Goal: Register for event/course: Register for event/course

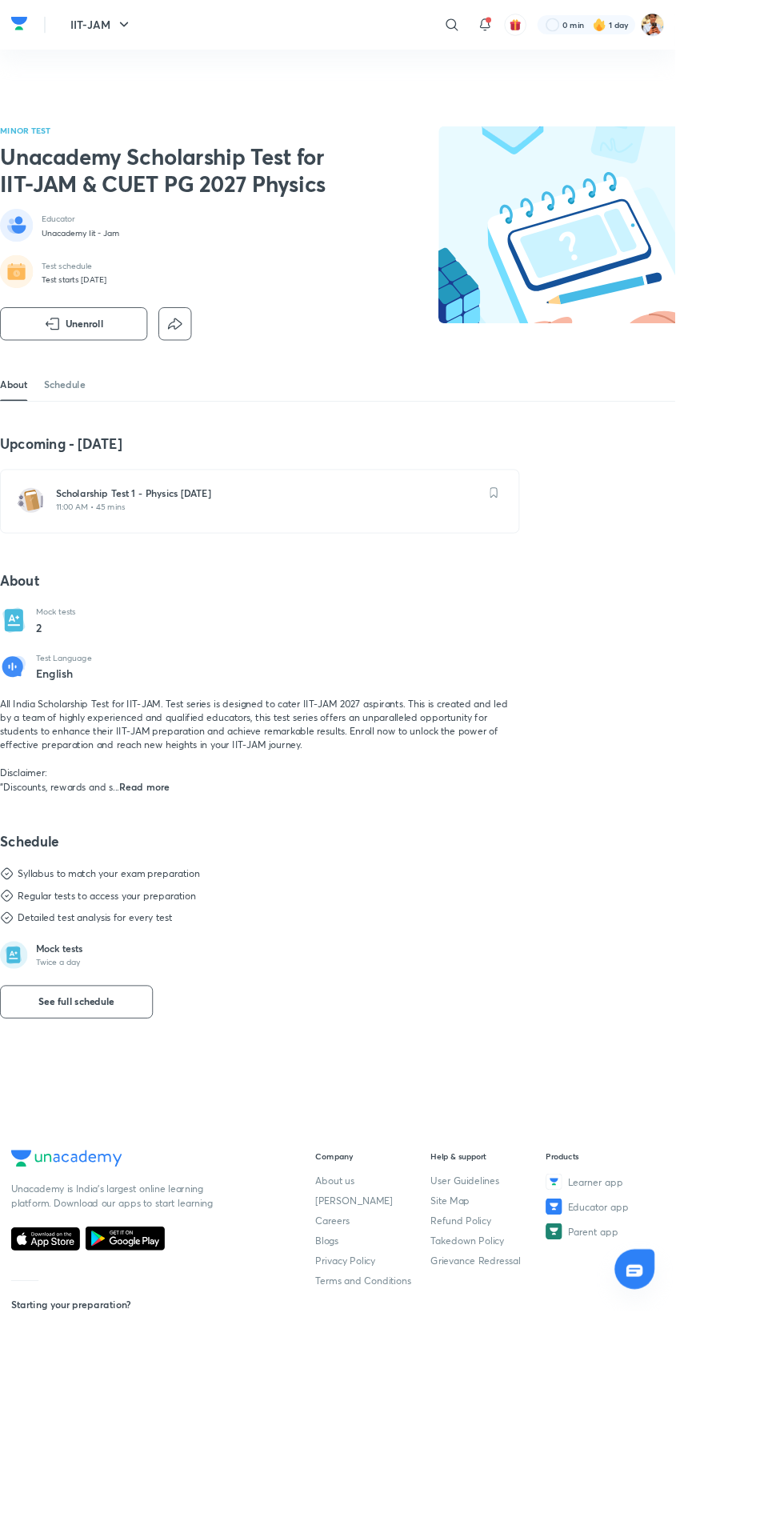
click at [421, 581] on h6 "Scholarship Test 1 - Physics Oct'25" at bounding box center [311, 572] width 493 height 16
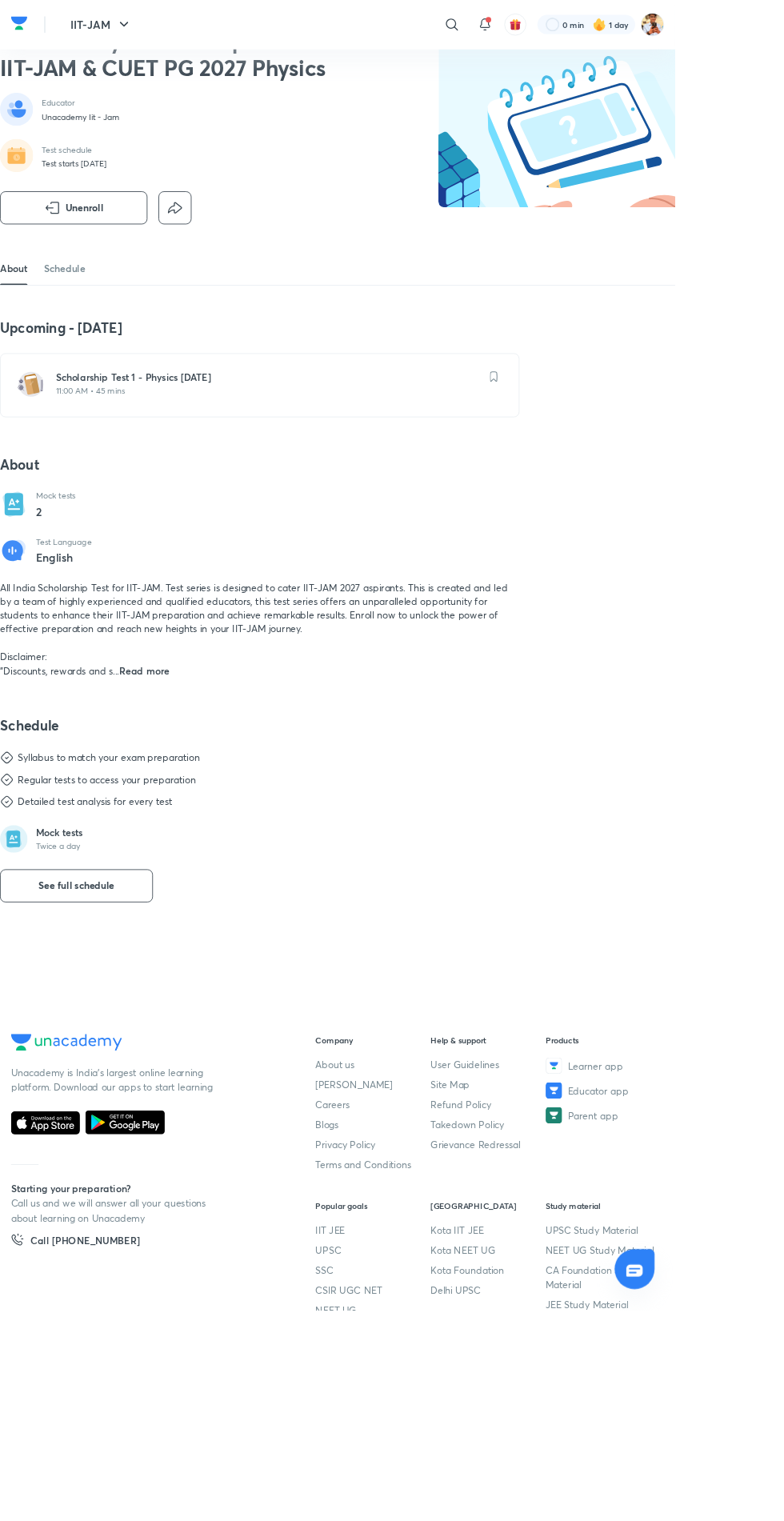
scroll to position [136, 0]
click at [92, 330] on link "Schedule" at bounding box center [75, 310] width 48 height 39
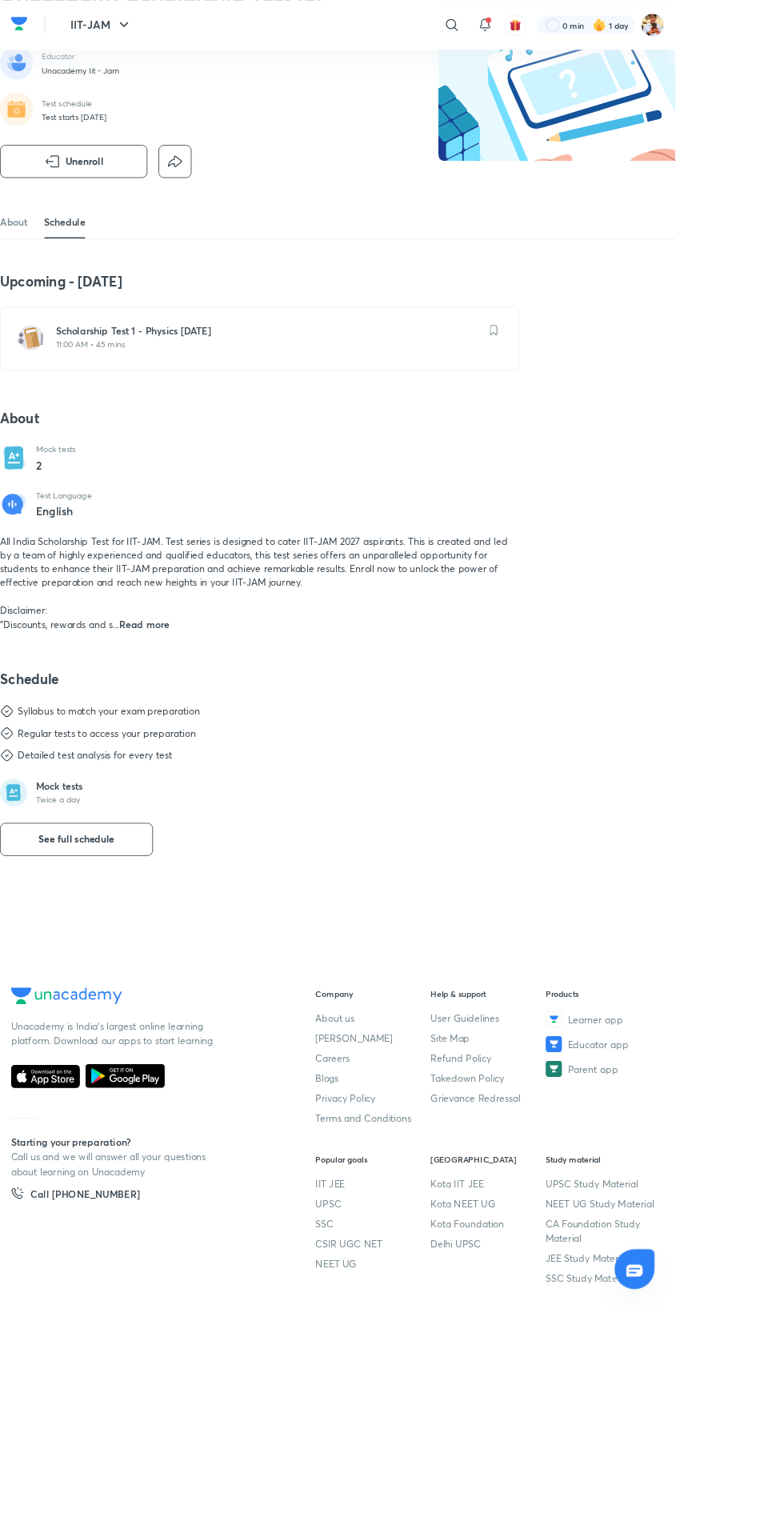
scroll to position [194, 0]
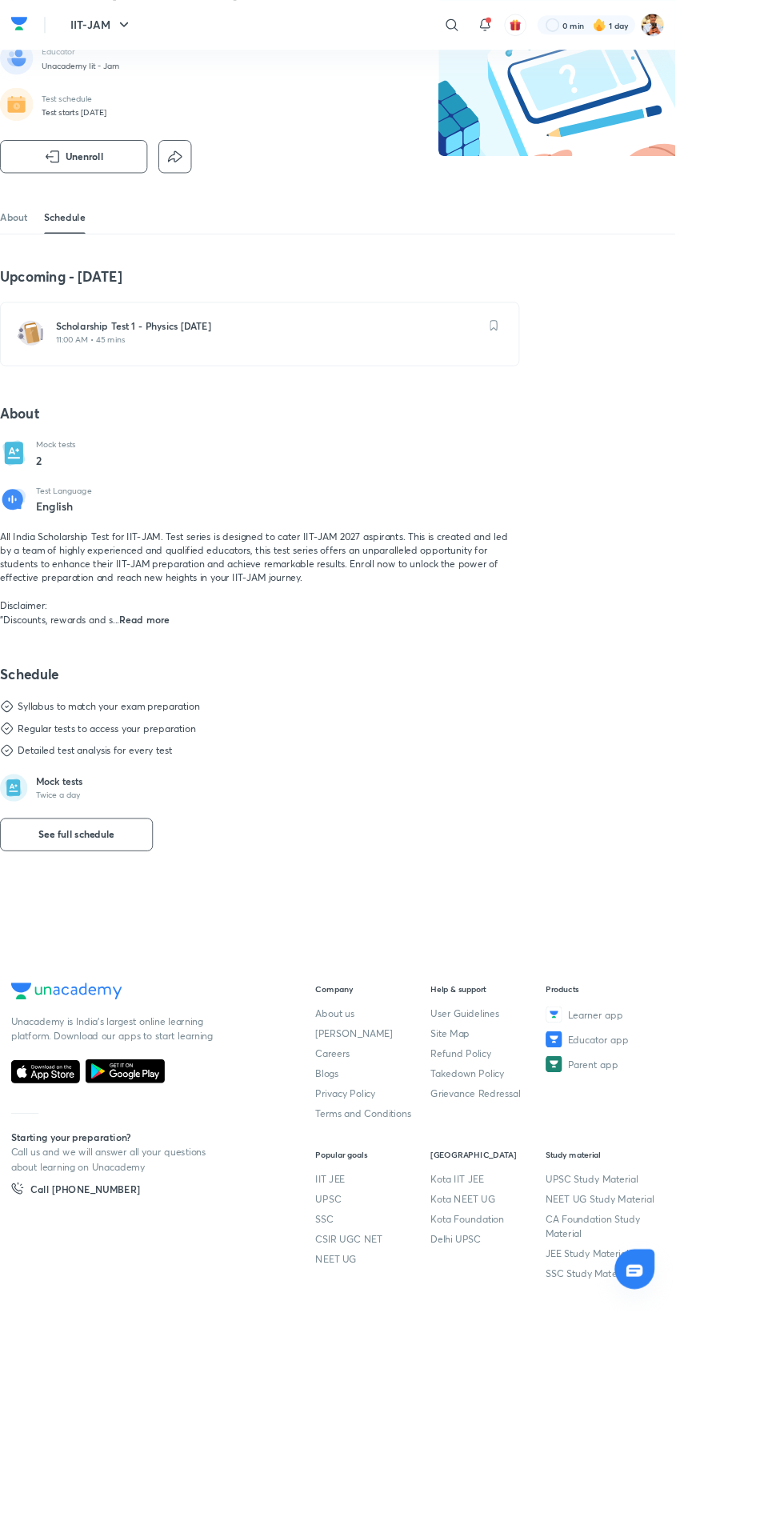
click at [212, 968] on div "Schedule Syllabus to match your exam preparation Regular tests to access your p…" at bounding box center [301, 880] width 603 height 216
click at [158, 988] on button "See full schedule" at bounding box center [89, 969] width 177 height 39
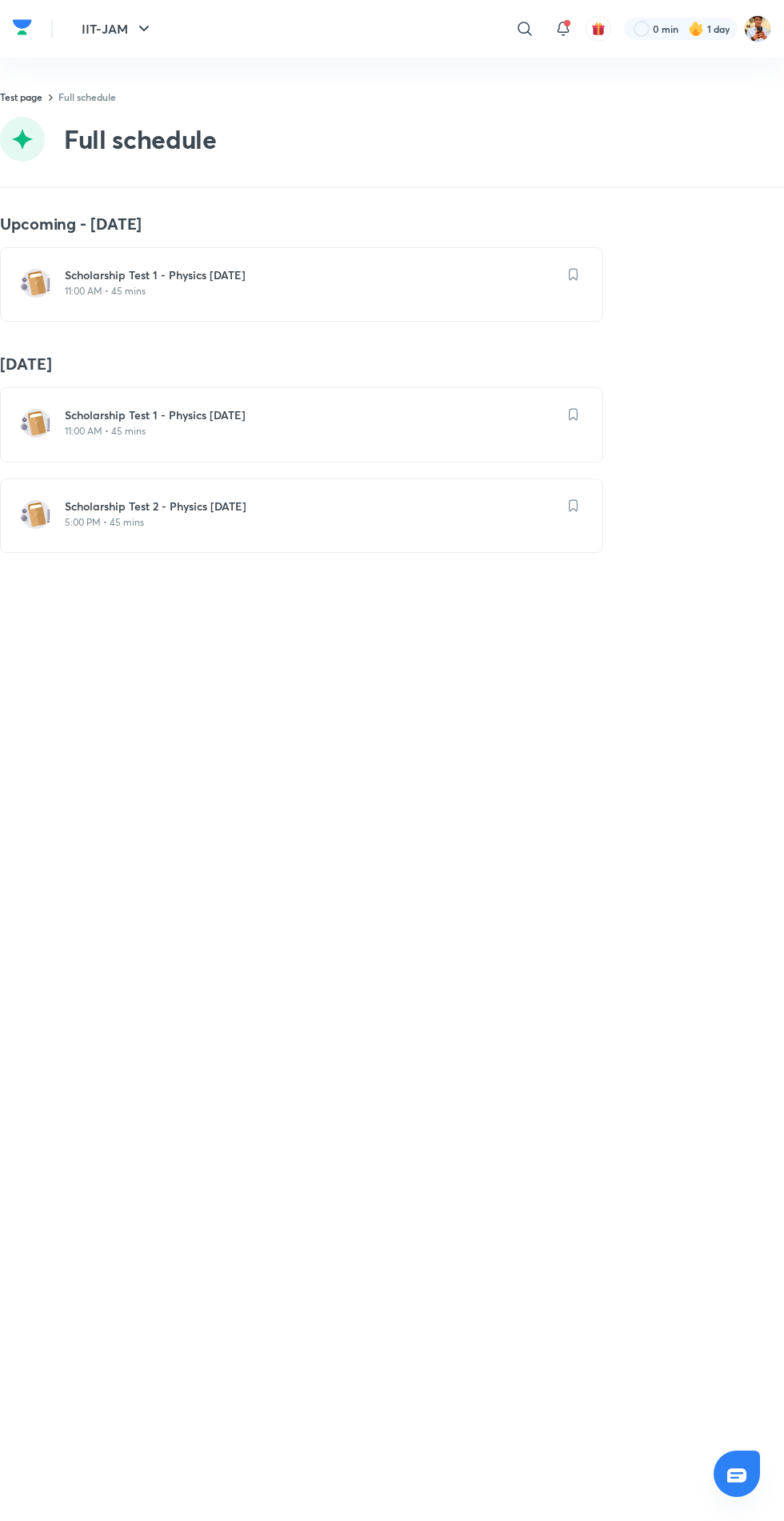
scroll to position [0, 17]
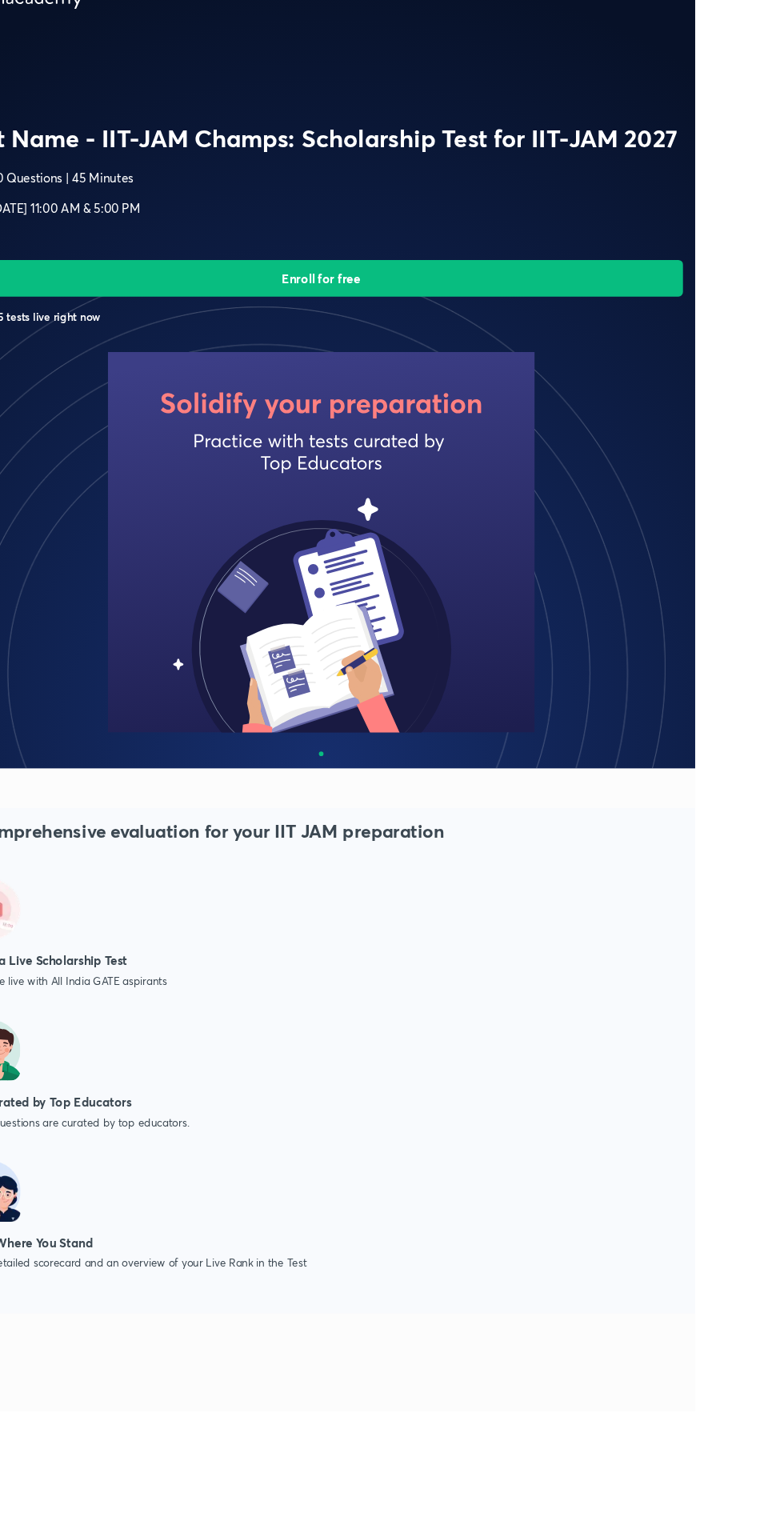
click at [548, 341] on button "Enroll for free" at bounding box center [392, 333] width 758 height 39
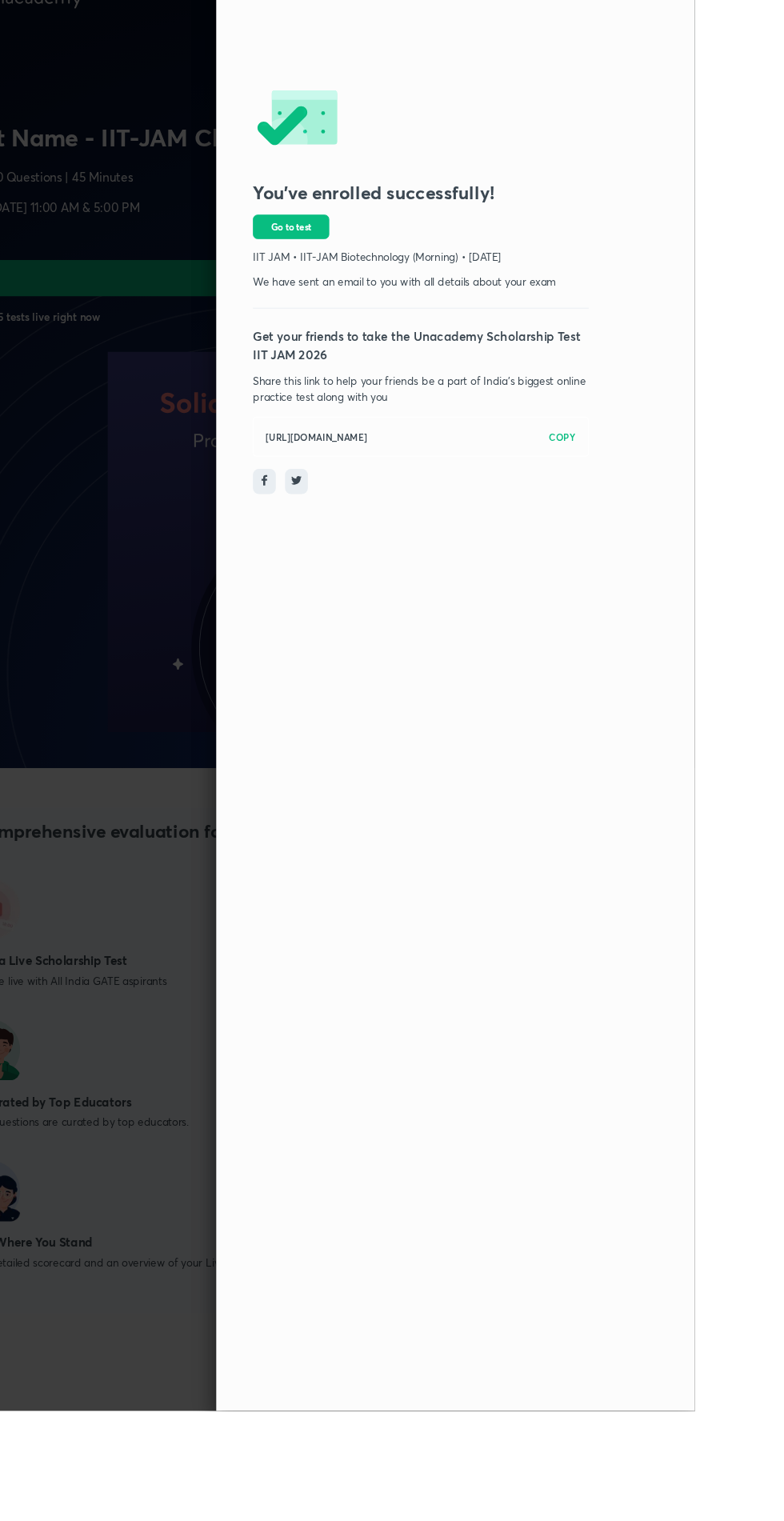
click at [345, 614] on div at bounding box center [392, 760] width 784 height 1521
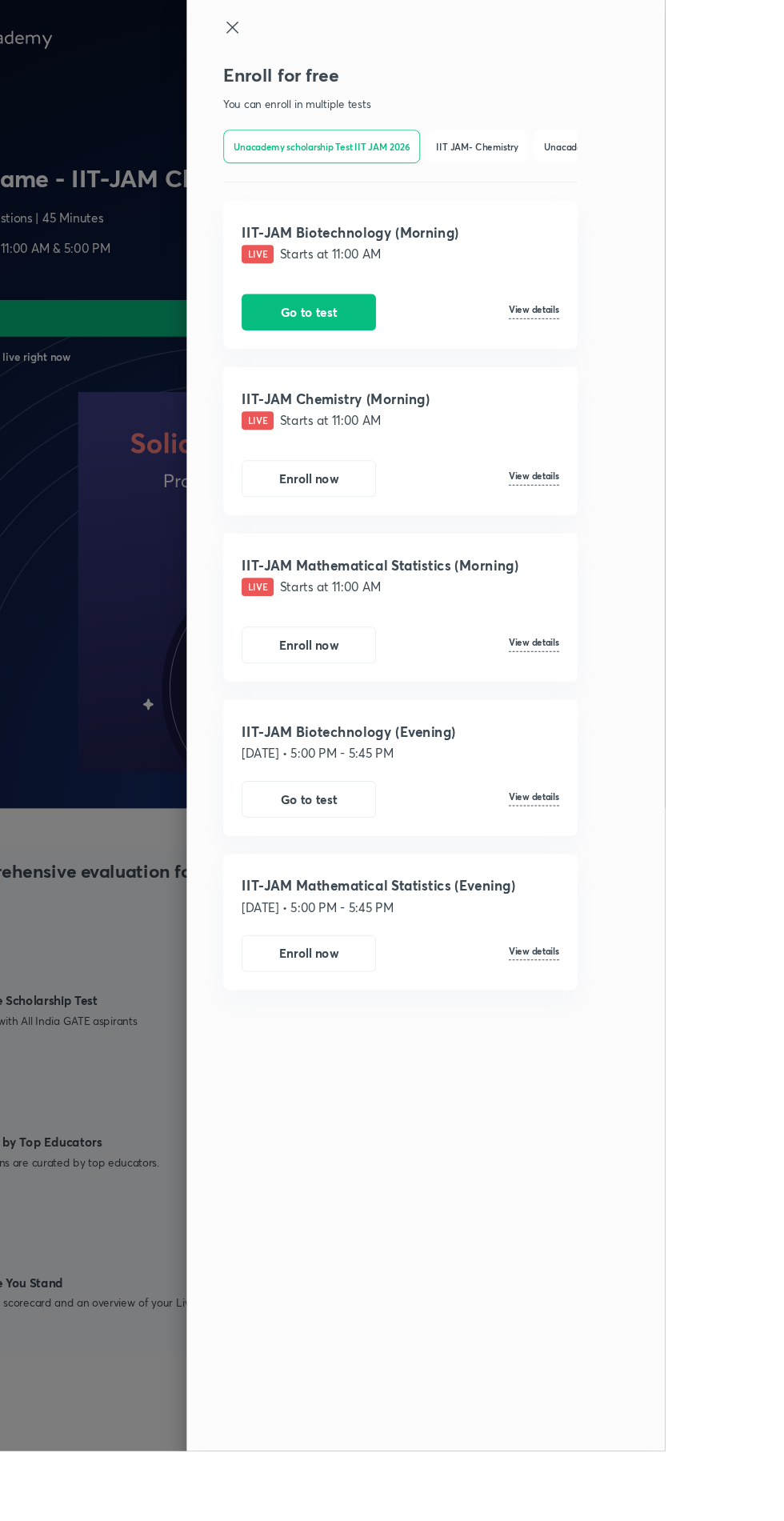
click at [630, 152] on h6 "IIT JAM- Chemistry" at bounding box center [586, 154] width 86 height 15
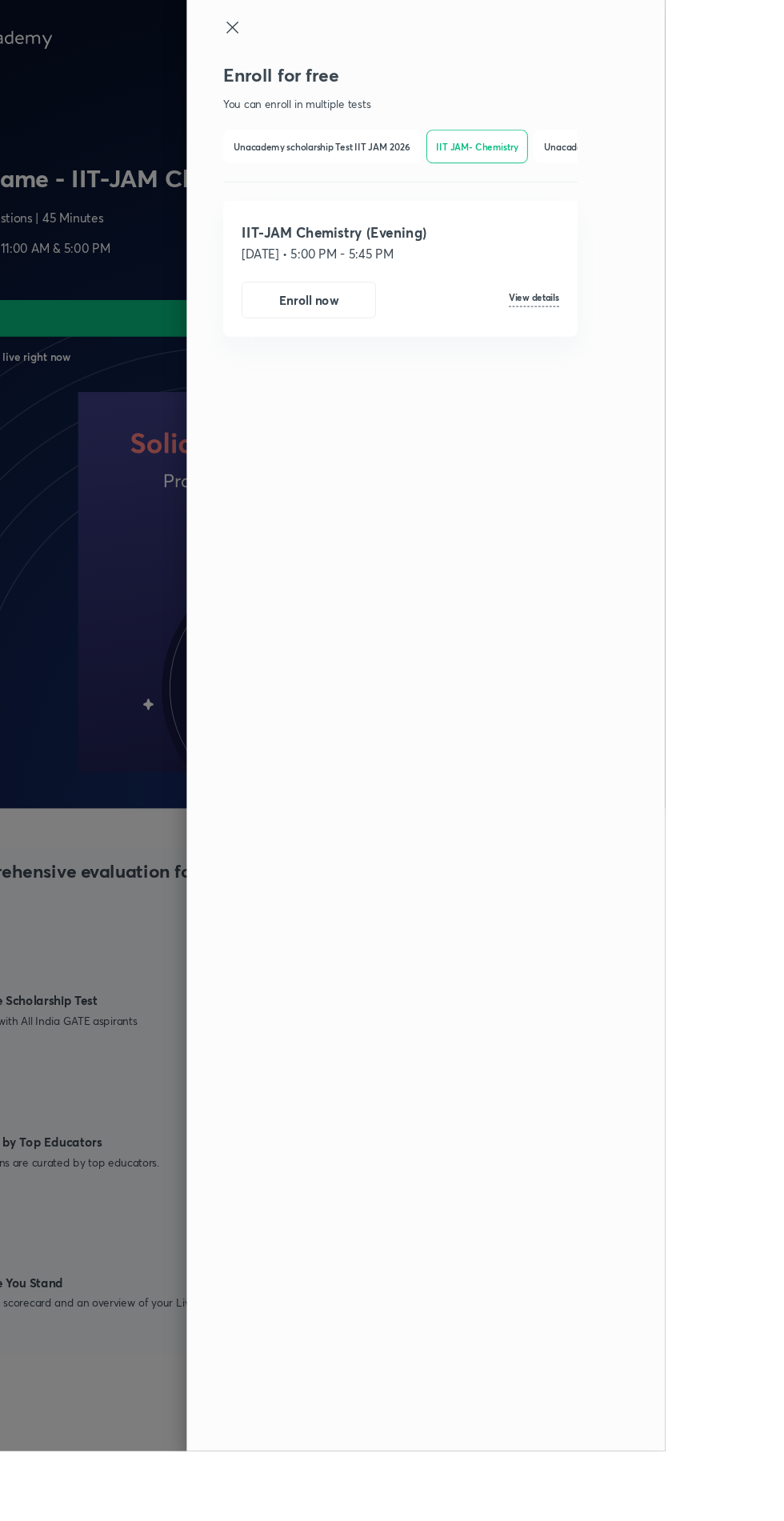
click at [783, 157] on div "Enroll for free You can enroll in multiple tests Unacademy scholarship Test IIT…" at bounding box center [533, 760] width 501 height 1521
click at [783, 152] on h6 "Unacademy scholarship Test IIT JAM 2026" at bounding box center [749, 154] width 186 height 15
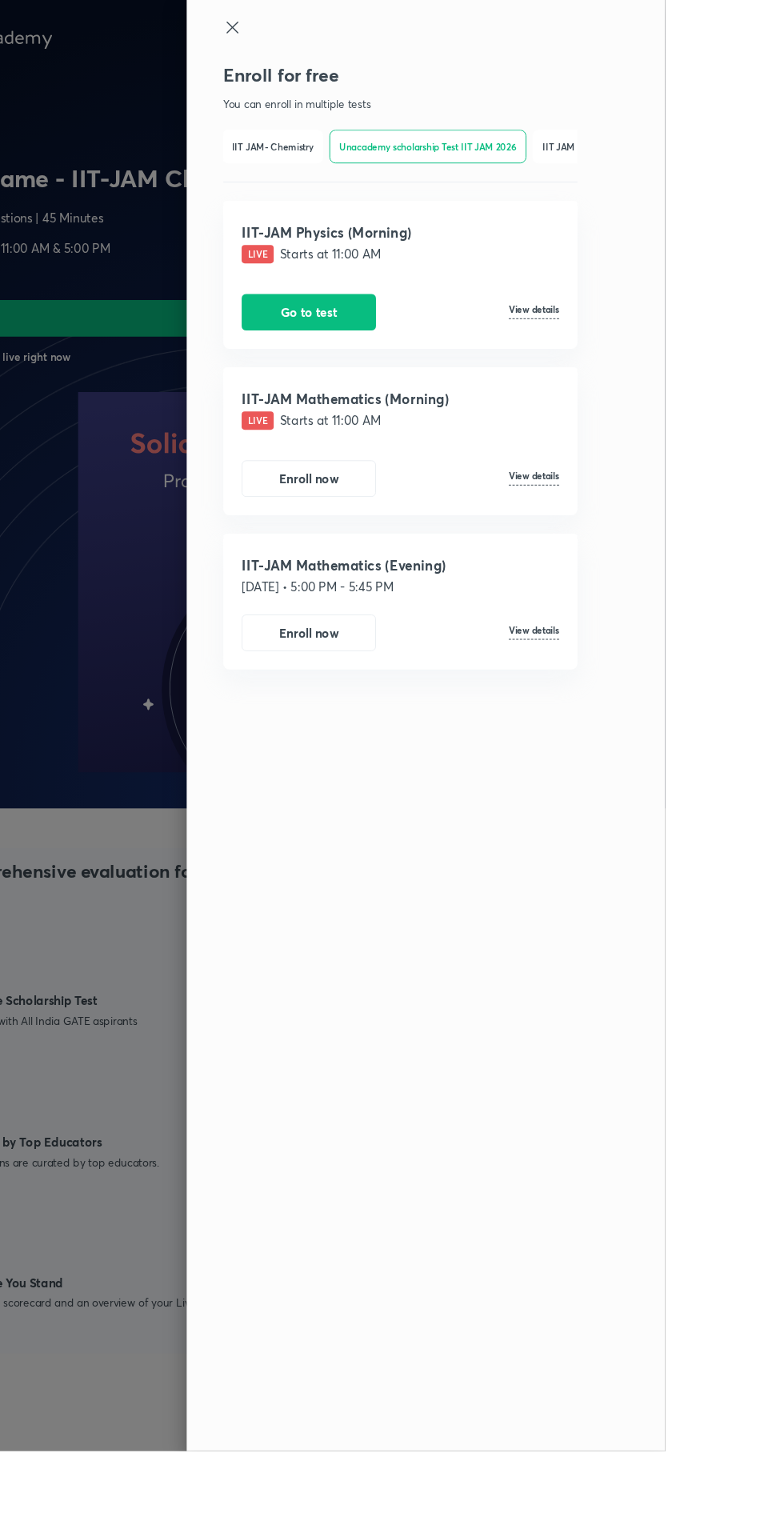
scroll to position [0, 235]
click at [481, 334] on button "Go to test" at bounding box center [410, 327] width 140 height 39
